Goal: Task Accomplishment & Management: Use online tool/utility

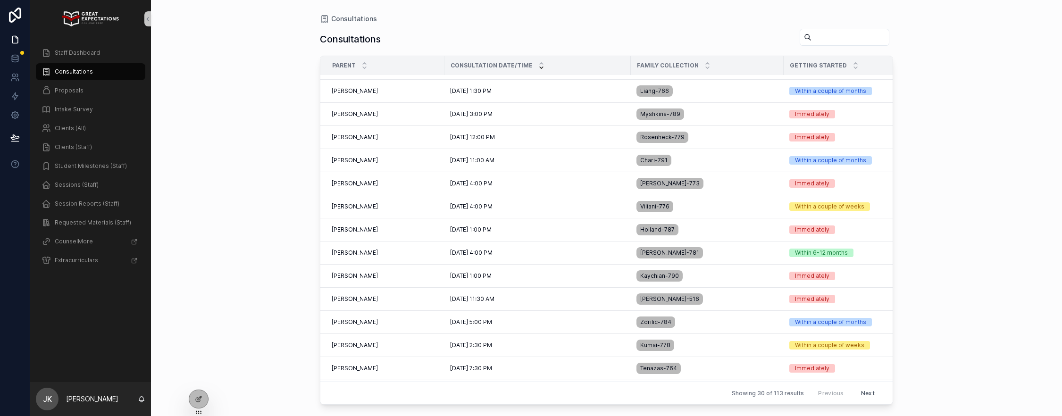
scroll to position [124, 0]
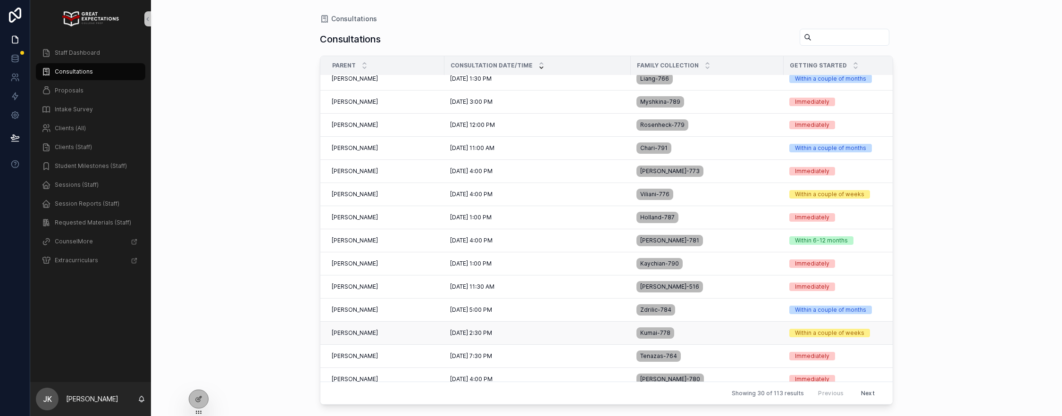
click at [384, 333] on div "[PERSON_NAME] [PERSON_NAME]" at bounding box center [385, 333] width 107 height 8
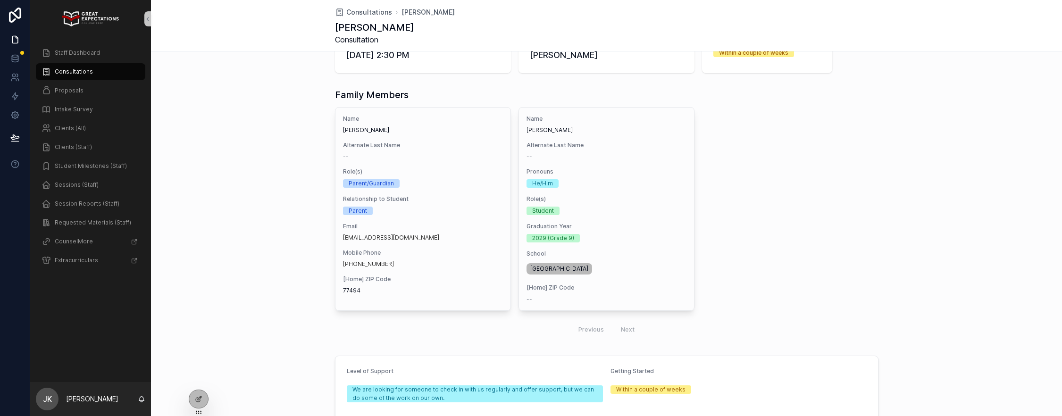
scroll to position [301, 0]
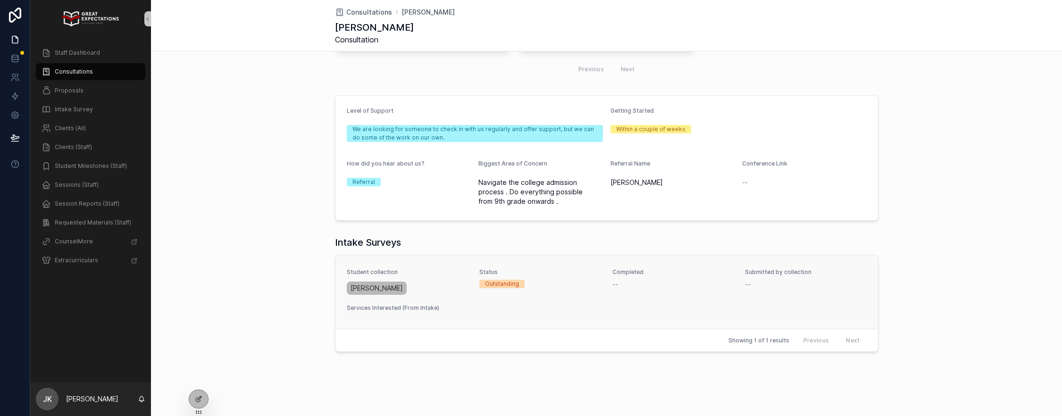
click at [442, 299] on div "Student collection [PERSON_NAME] Status Outstanding Completed -- Submitted by c…" at bounding box center [607, 291] width 520 height 47
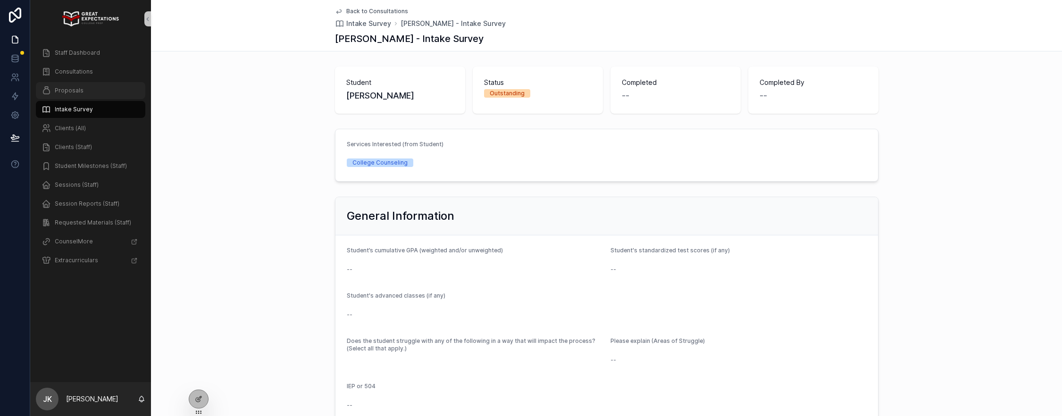
click at [67, 92] on span "Proposals" at bounding box center [69, 91] width 29 height 8
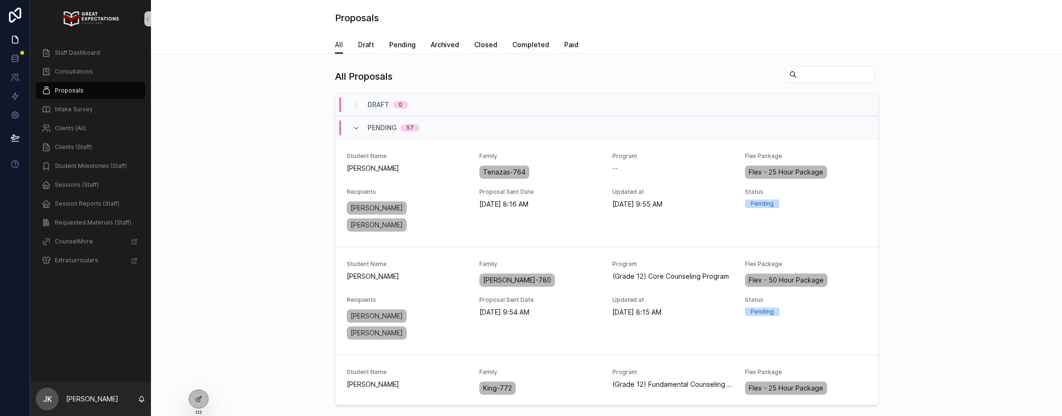
click at [364, 44] on span "Draft" at bounding box center [366, 44] width 16 height 9
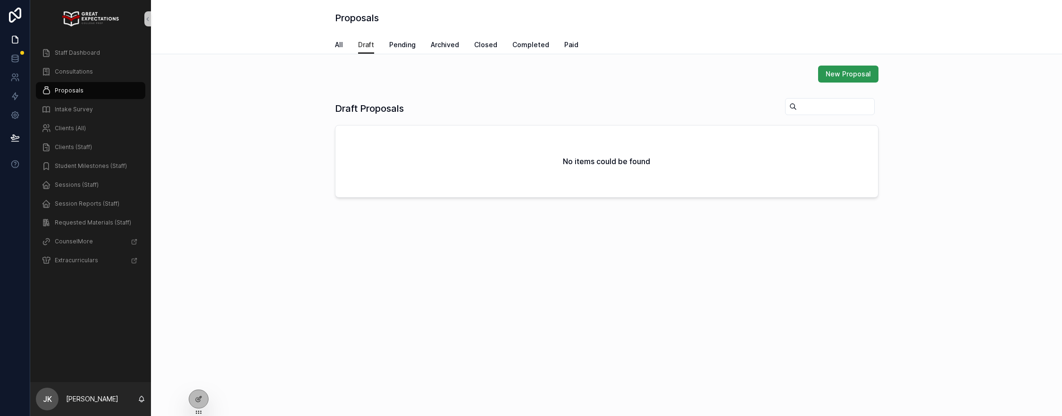
click at [836, 78] on span "New Proposal" at bounding box center [848, 73] width 45 height 9
